Goal: Ask a question

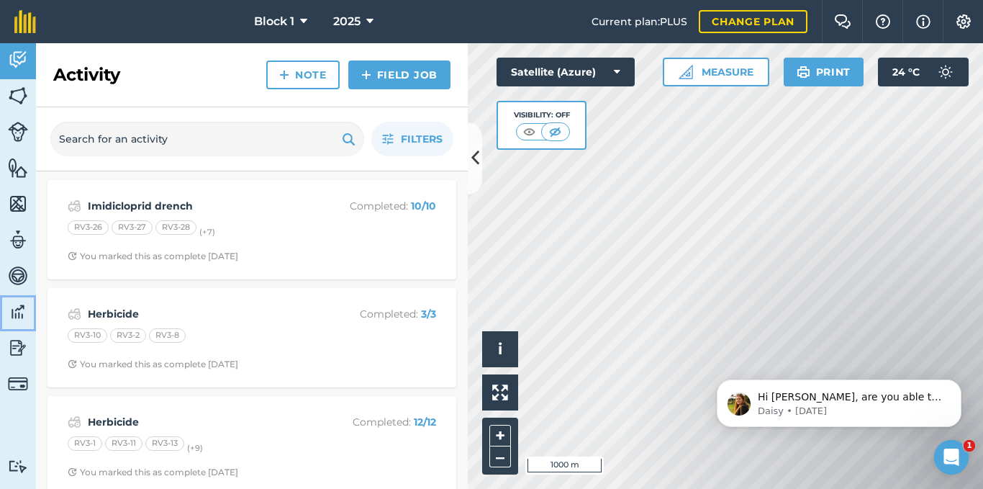
click at [19, 309] on img at bounding box center [18, 312] width 20 height 22
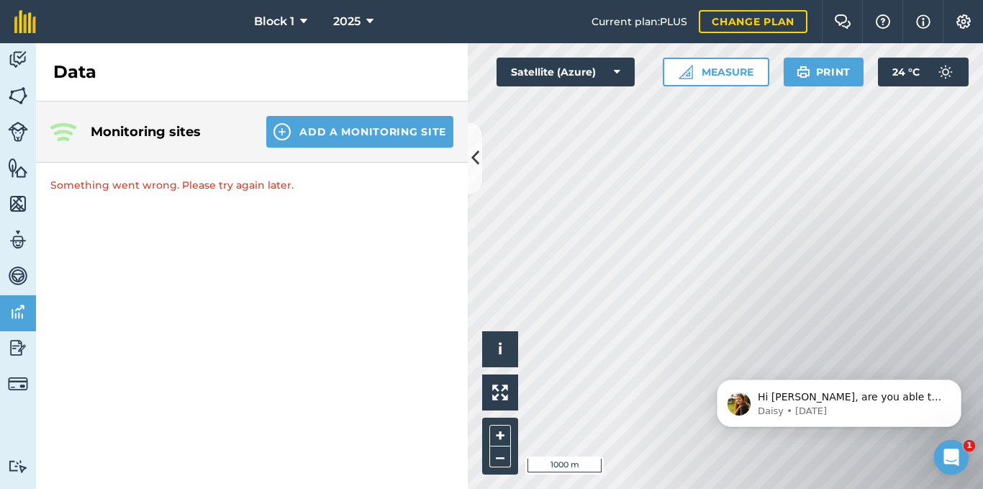
click at [280, 180] on p "Something went wrong. Please try again later." at bounding box center [252, 185] width 432 height 45
click at [224, 194] on p "Something went wrong. Please try again later." at bounding box center [252, 185] width 432 height 45
click at [14, 320] on img at bounding box center [18, 312] width 20 height 22
click at [16, 319] on img at bounding box center [18, 312] width 20 height 22
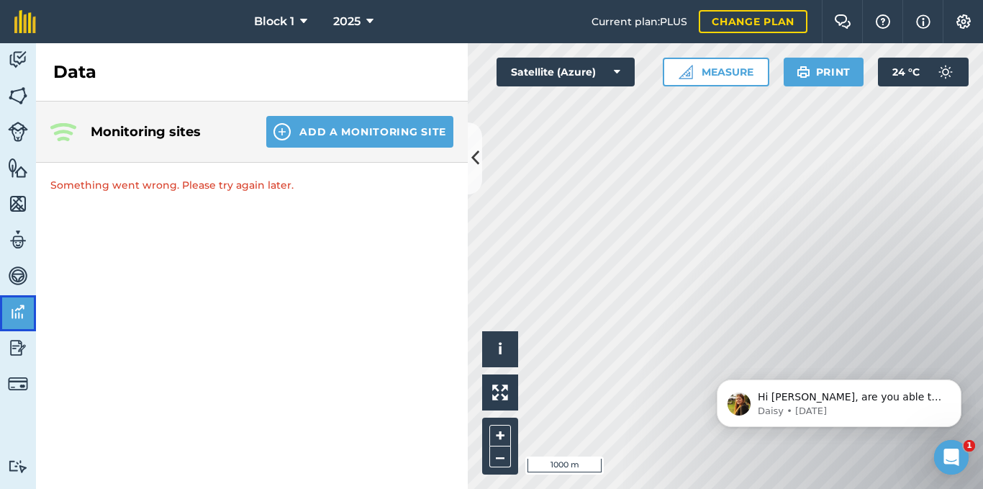
click at [17, 317] on img at bounding box center [18, 312] width 20 height 22
click at [26, 268] on img at bounding box center [18, 276] width 20 height 22
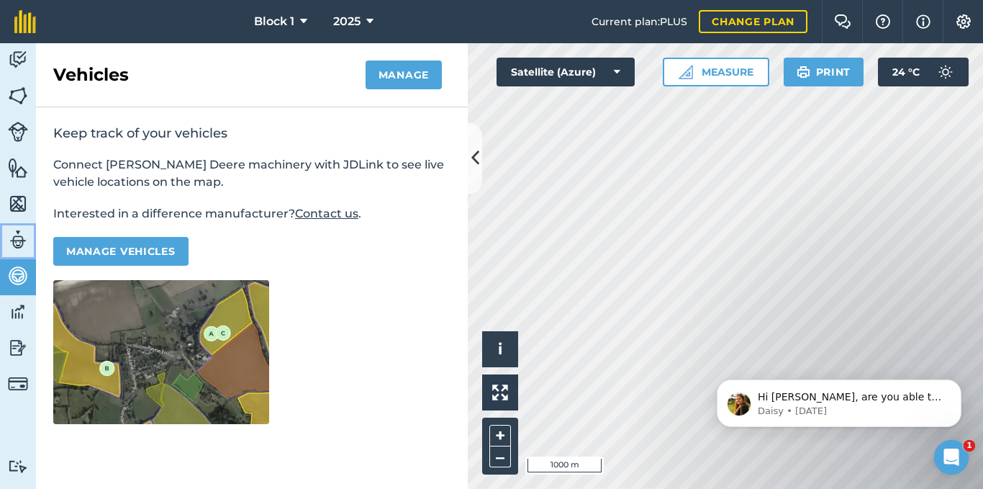
click at [16, 240] on img at bounding box center [18, 240] width 20 height 22
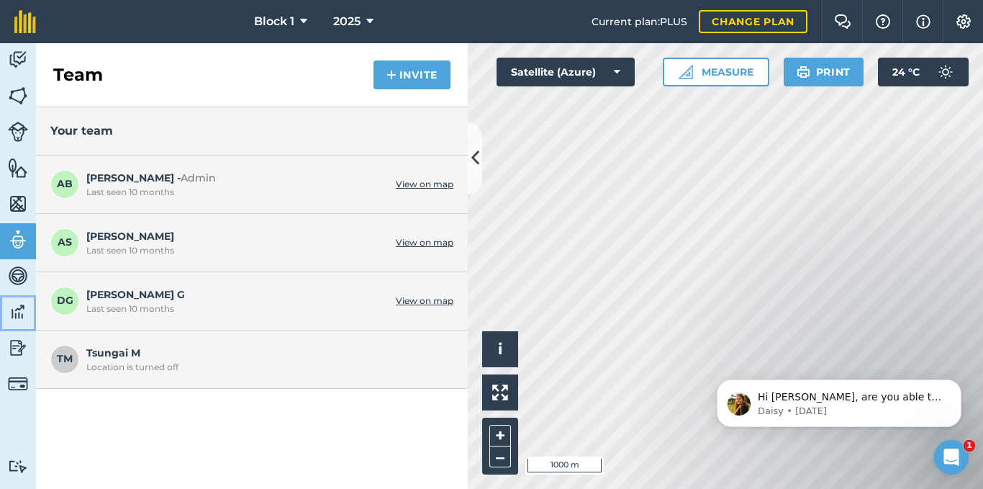
click at [22, 304] on img at bounding box center [18, 312] width 20 height 22
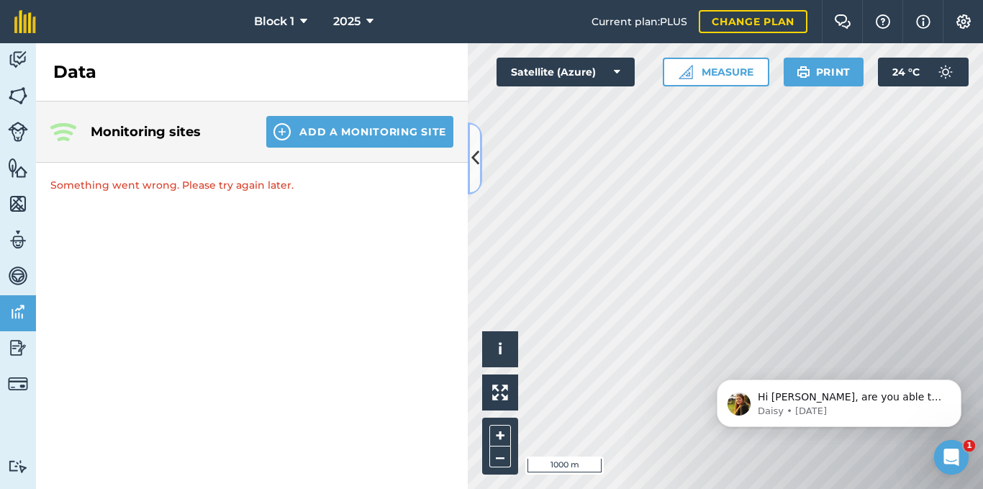
click at [474, 154] on icon at bounding box center [475, 157] width 8 height 25
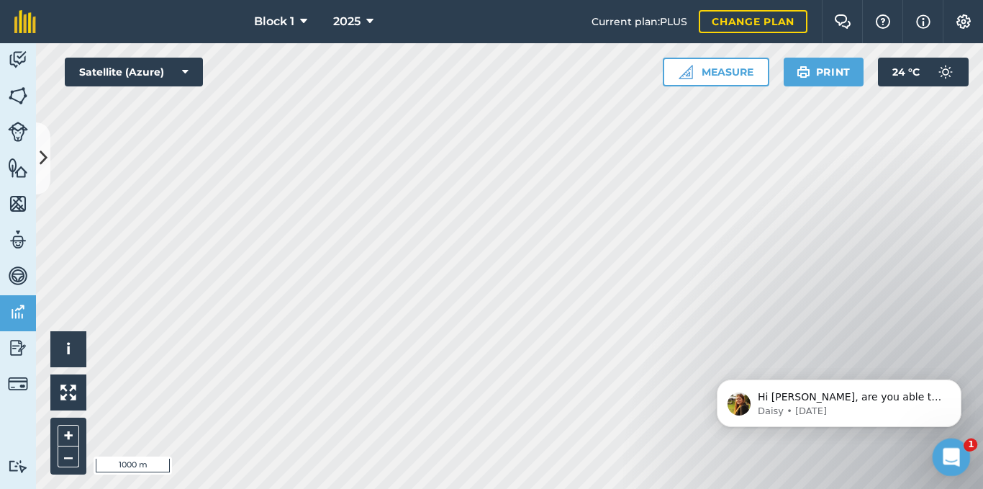
click at [952, 466] on icon "Open Intercom Messenger" at bounding box center [950, 455] width 24 height 24
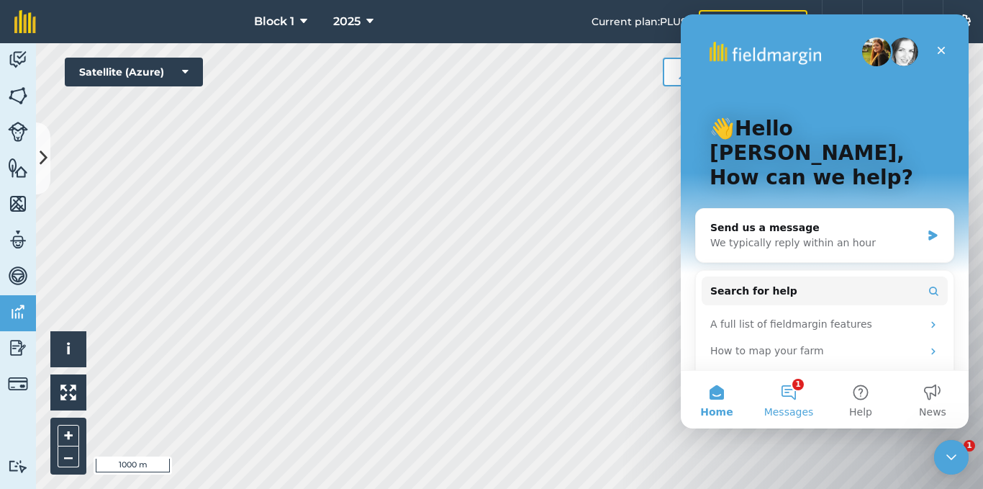
click at [780, 400] on button "1 Messages" at bounding box center [789, 400] width 72 height 58
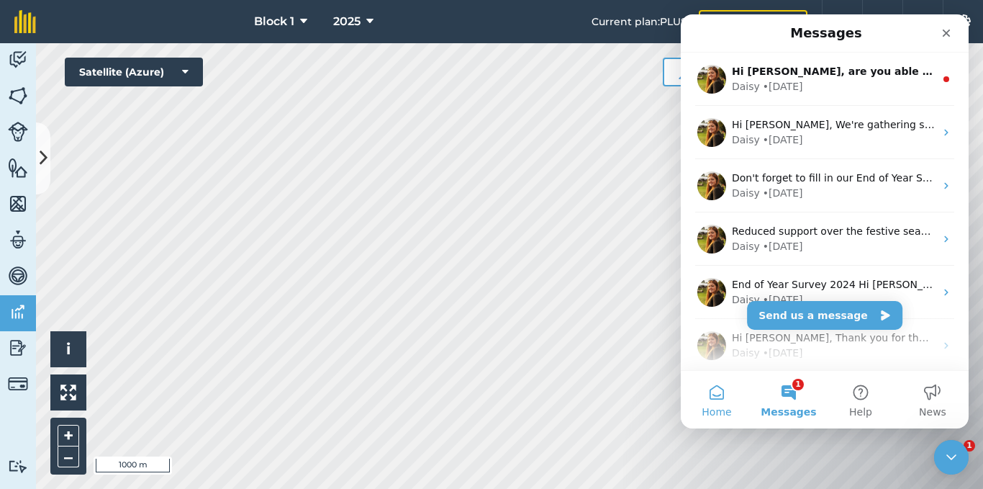
click at [715, 399] on button "Home" at bounding box center [717, 400] width 72 height 58
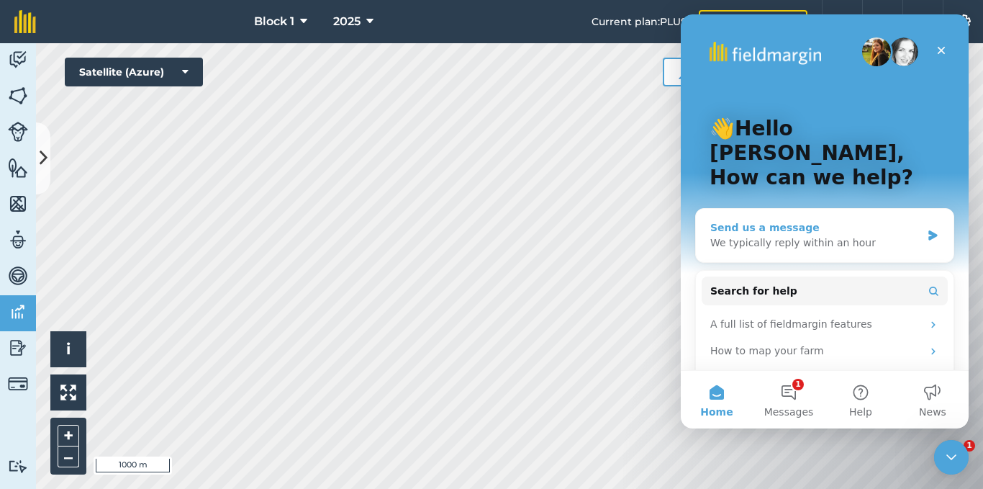
click at [927, 230] on icon "Intercom messenger" at bounding box center [933, 236] width 12 height 12
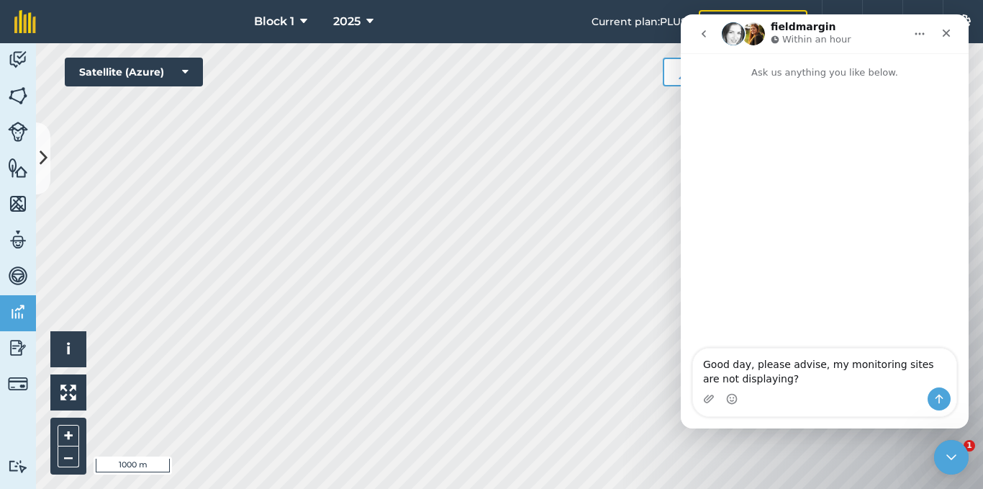
type textarea "Good day, please advise, my monitoring sites are not displaying?"
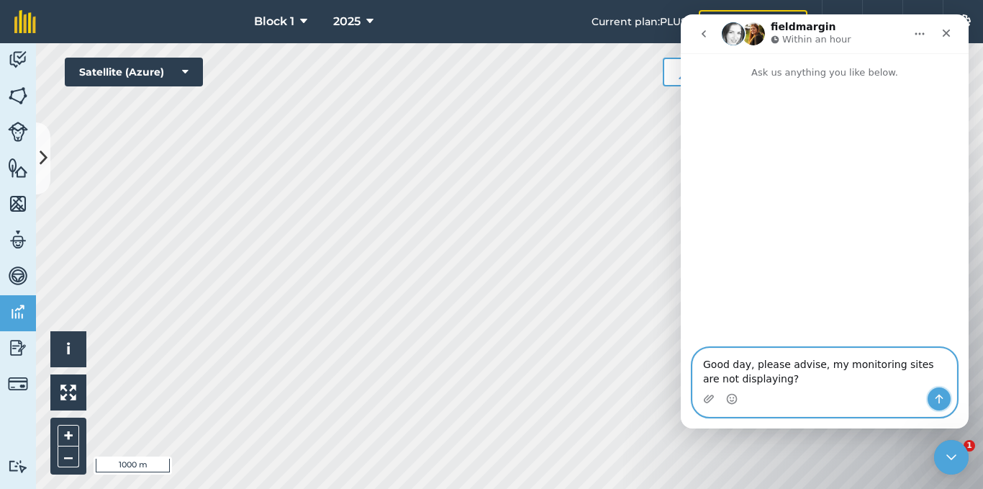
click at [940, 402] on icon "Send a message…" at bounding box center [939, 399] width 12 height 12
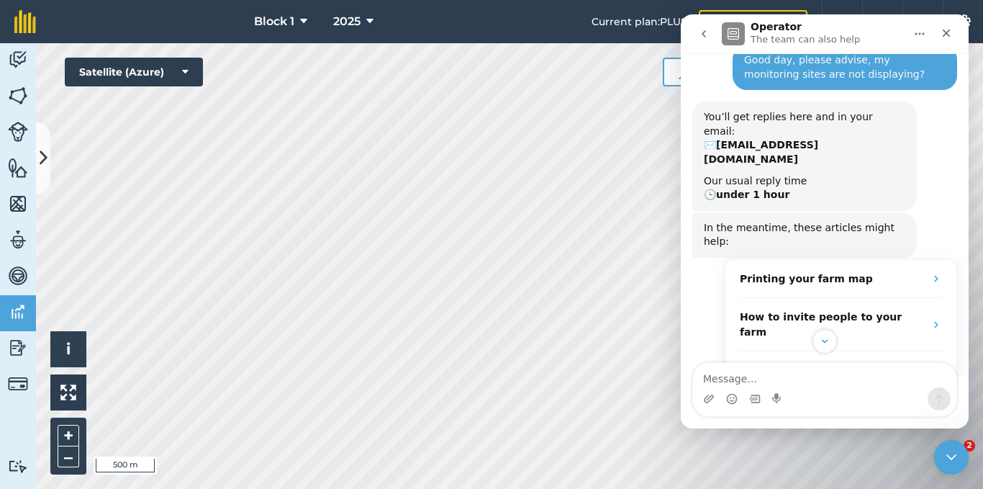
scroll to position [73, 0]
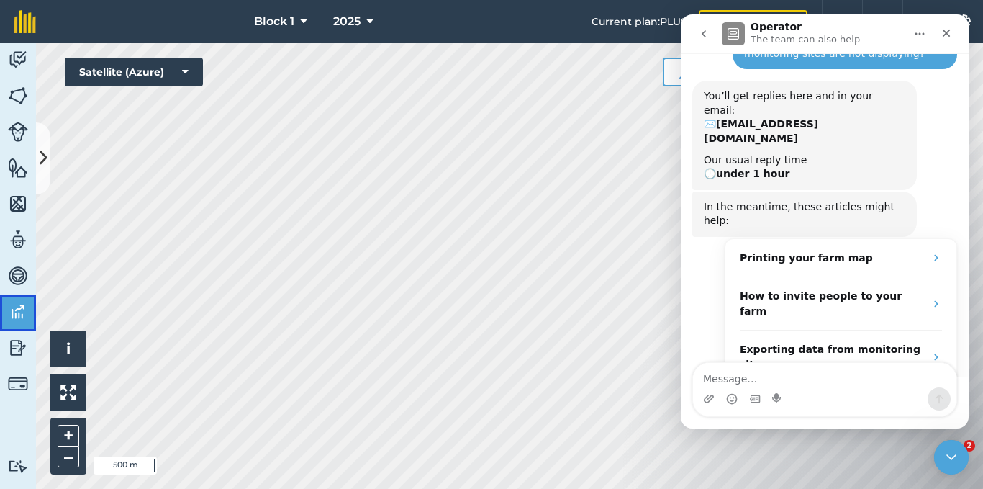
click at [9, 320] on img at bounding box center [18, 312] width 20 height 22
click at [50, 170] on button at bounding box center [43, 158] width 14 height 72
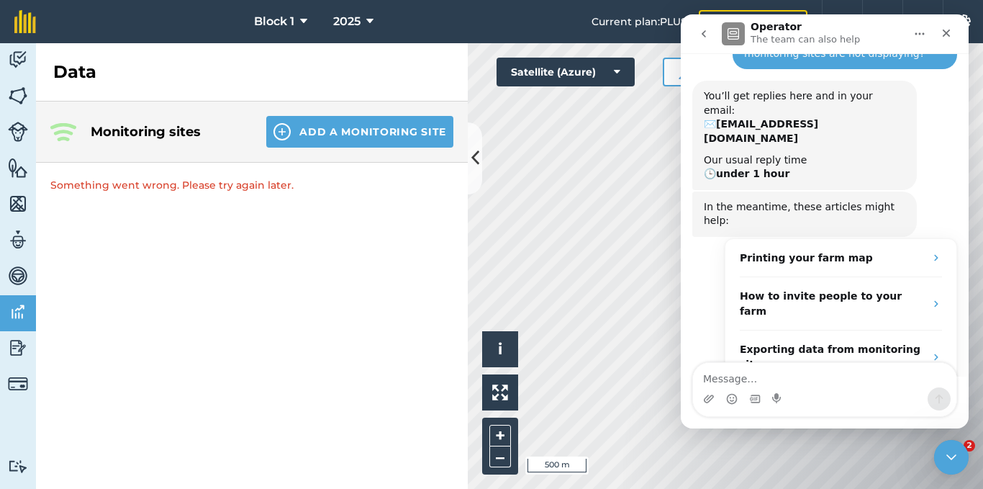
click at [89, 127] on div "Monitoring sites Add a Monitoring Site" at bounding box center [252, 131] width 432 height 61
click at [376, 120] on button "Add a Monitoring Site" at bounding box center [359, 132] width 187 height 32
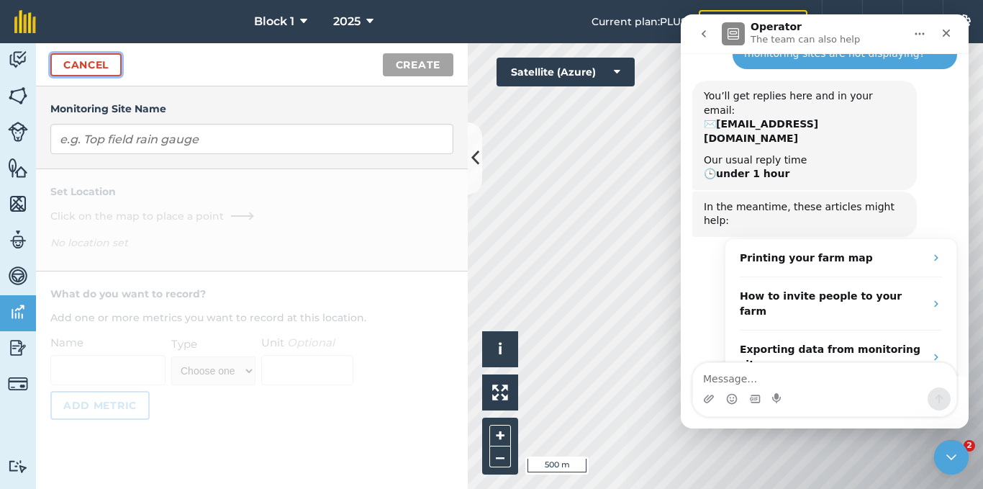
click at [76, 67] on link "Cancel" at bounding box center [85, 64] width 71 height 23
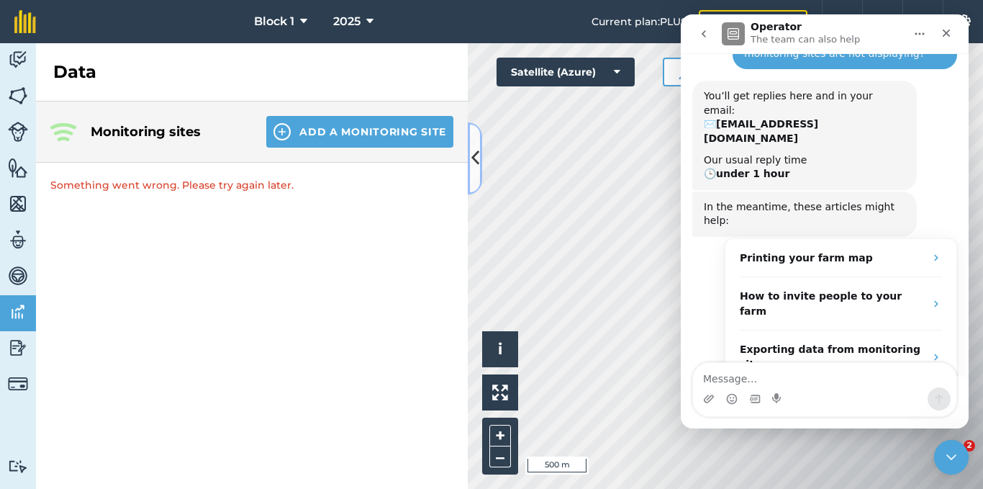
click at [474, 153] on icon at bounding box center [475, 157] width 8 height 25
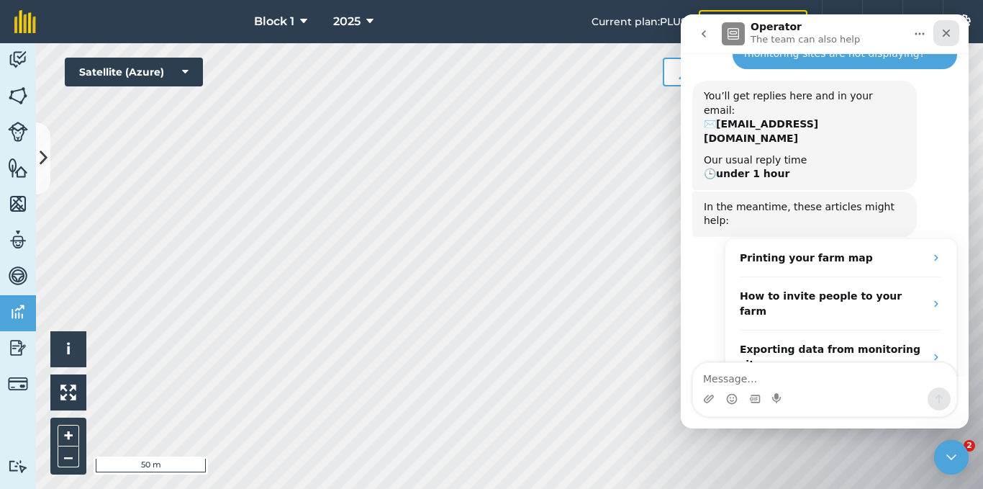
click at [948, 25] on div "Close" at bounding box center [946, 33] width 26 height 26
